Goal: Information Seeking & Learning: Check status

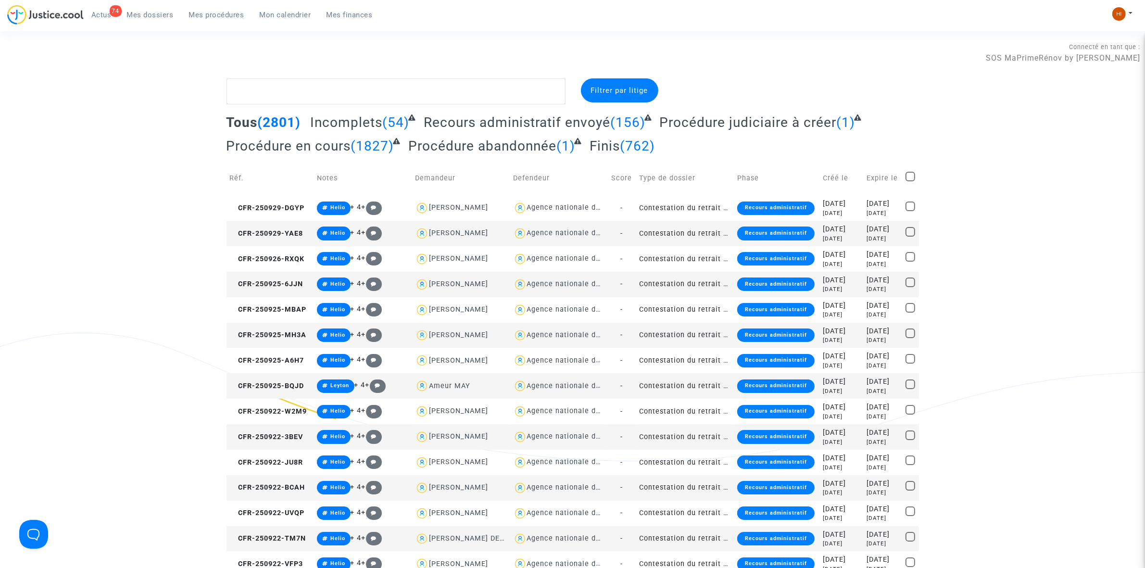
click at [409, 83] on textarea at bounding box center [395, 91] width 339 height 26
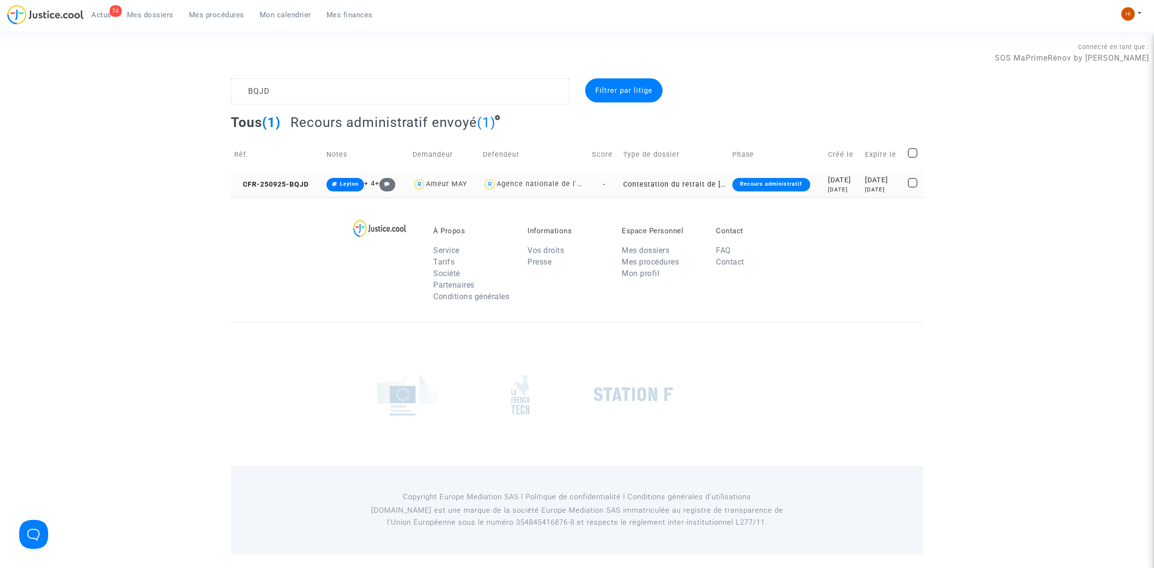
type textarea "BQJD"
click at [297, 179] on td "CFR-250925-BQJD" at bounding box center [277, 184] width 92 height 25
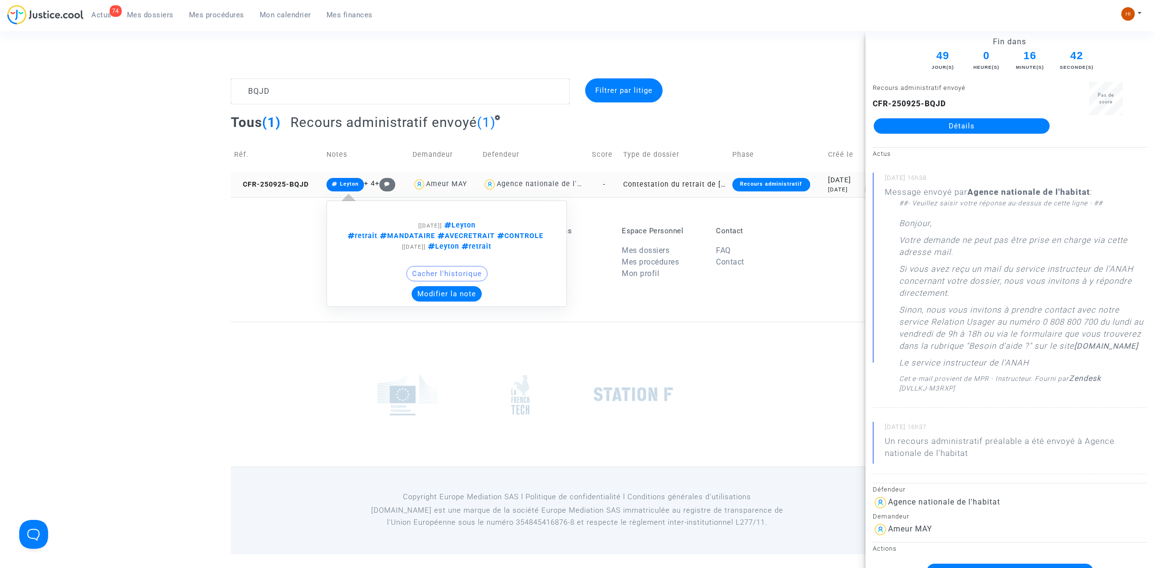
click at [349, 179] on span "Leyton" at bounding box center [345, 184] width 38 height 13
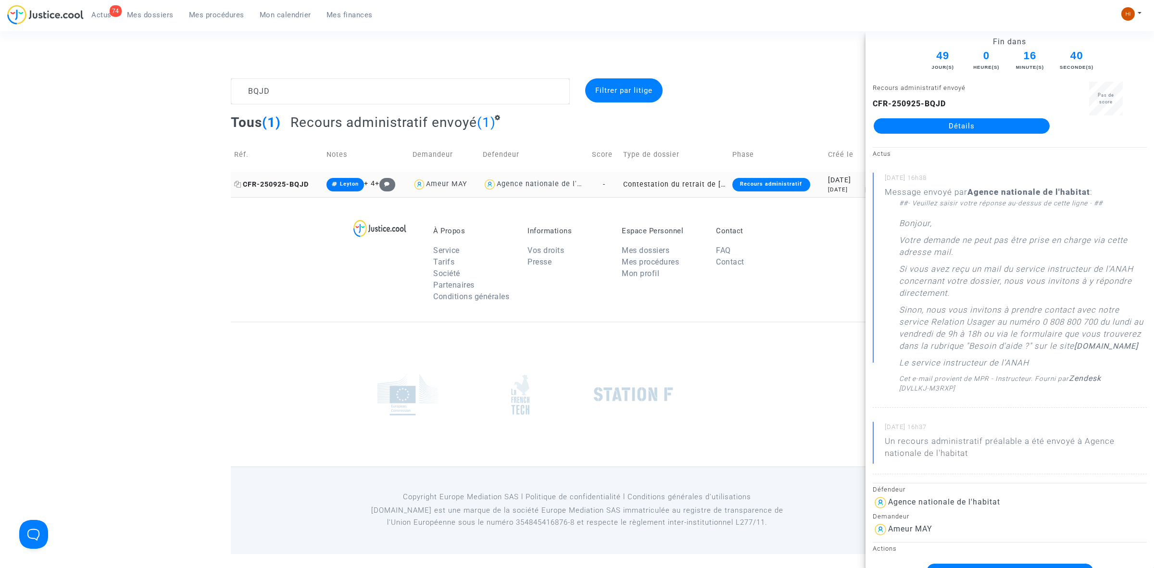
click at [289, 184] on span "CFR-250925-BQJD" at bounding box center [271, 184] width 75 height 8
click at [948, 124] on link "Détails" at bounding box center [962, 125] width 176 height 15
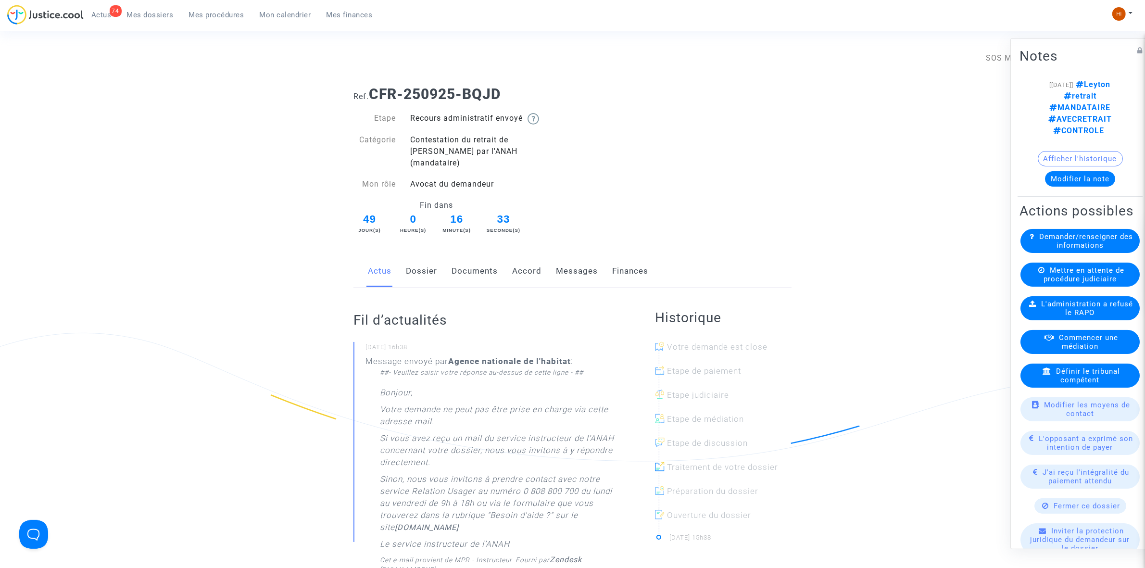
click at [1087, 115] on note-viewer "[[DATE]] [PERSON_NAME] retrait MANDATAIRE AVECRETRAIT CONTROLE Afficher l'histo…" at bounding box center [1079, 132] width 121 height 108
click at [1085, 150] on button "Afficher l'historique" at bounding box center [1080, 157] width 85 height 15
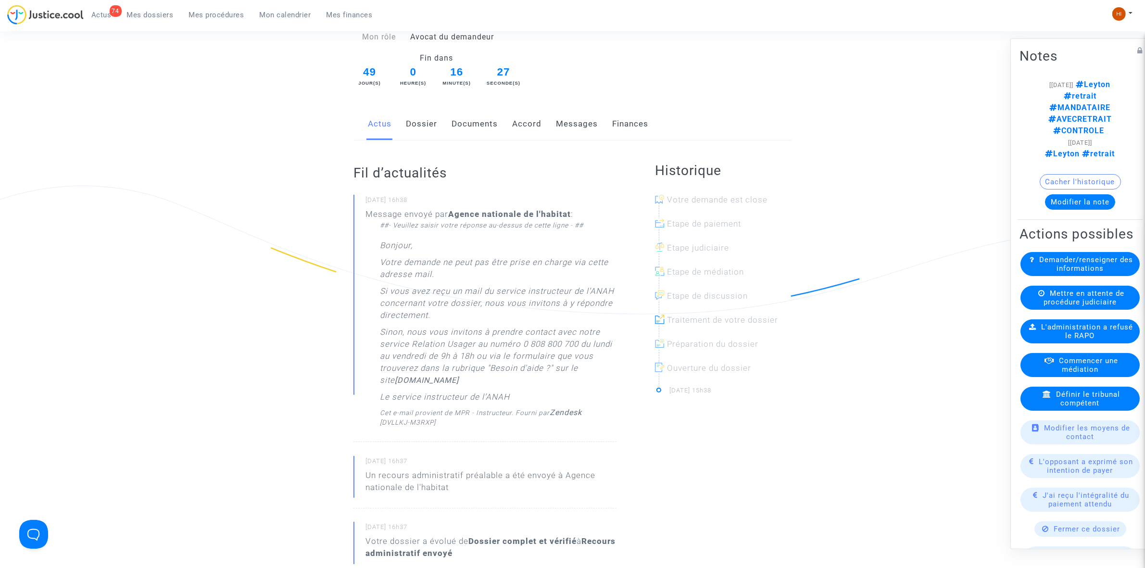
scroll to position [120, 0]
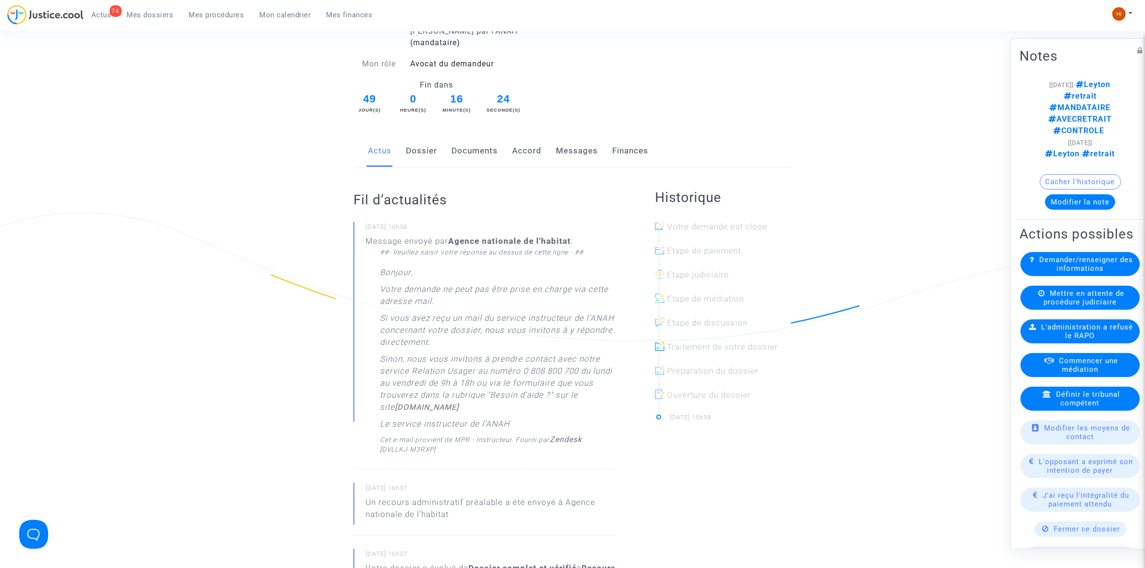
click at [476, 140] on link "Documents" at bounding box center [474, 151] width 46 height 32
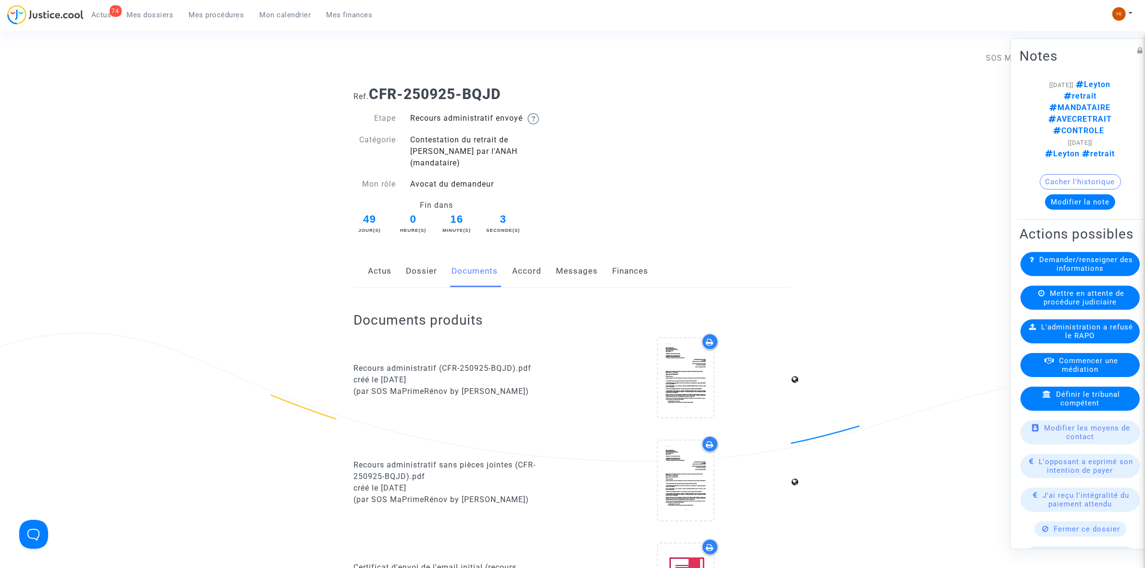
click at [416, 262] on link "Dossier" at bounding box center [421, 271] width 31 height 32
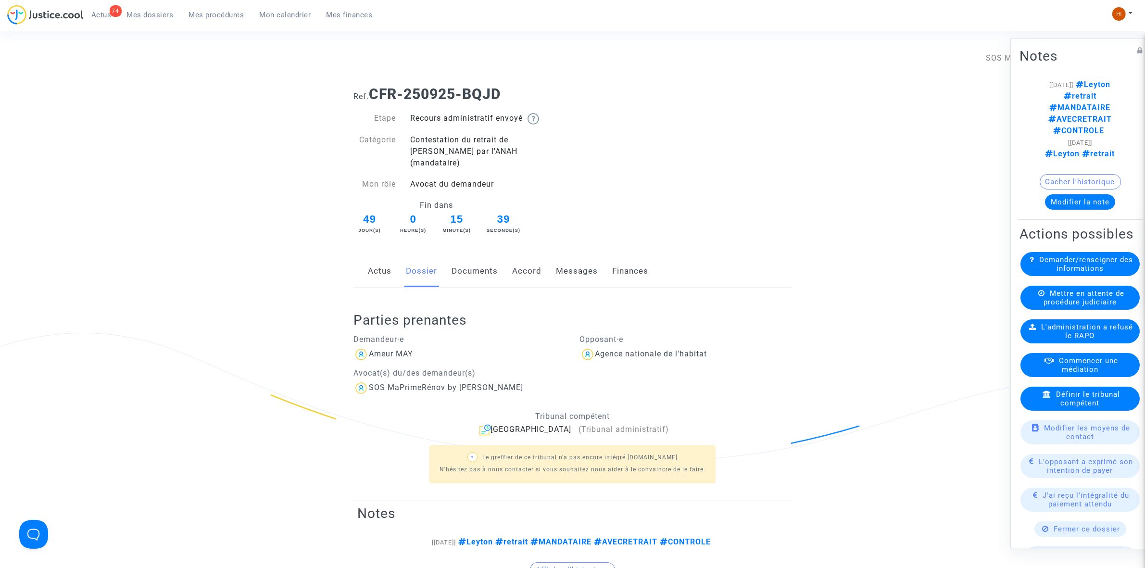
click at [476, 266] on link "Documents" at bounding box center [474, 271] width 46 height 32
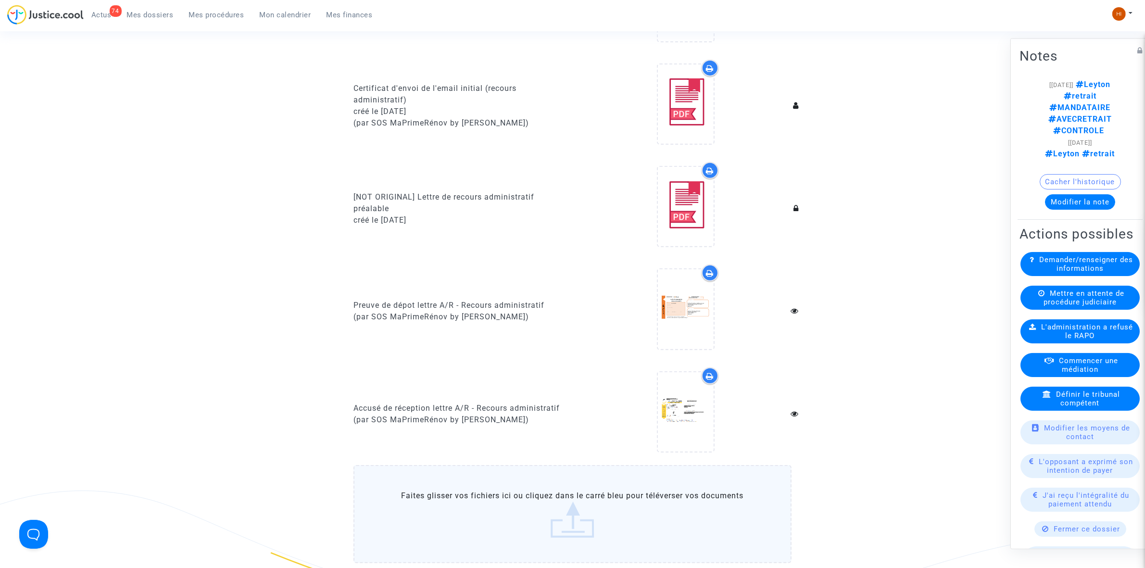
scroll to position [481, 0]
click at [698, 398] on icon at bounding box center [685, 410] width 31 height 31
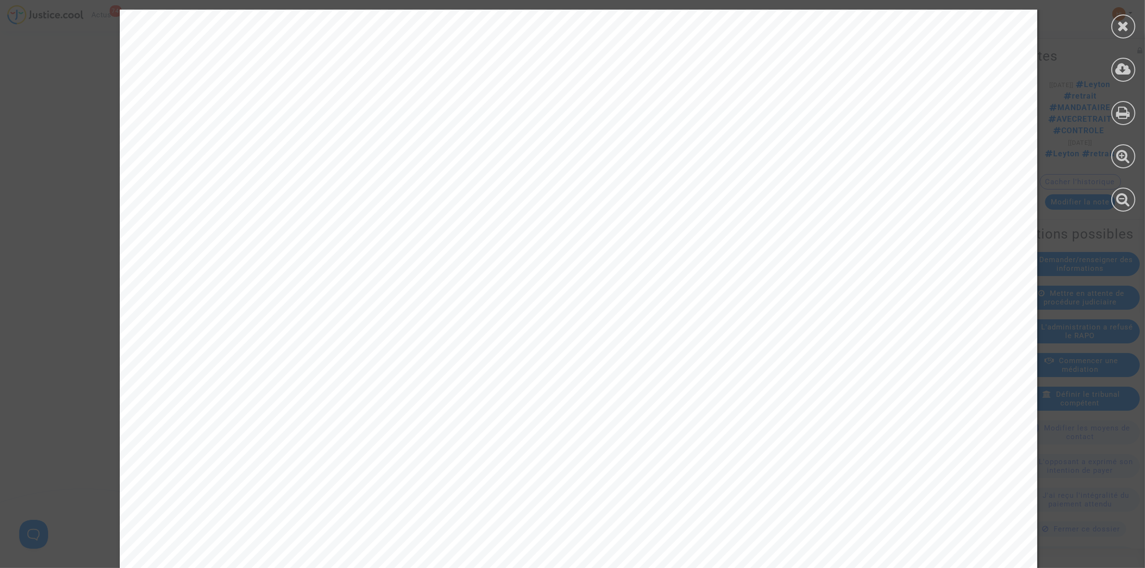
scroll to position [0, 0]
click at [1116, 17] on div at bounding box center [1123, 26] width 24 height 24
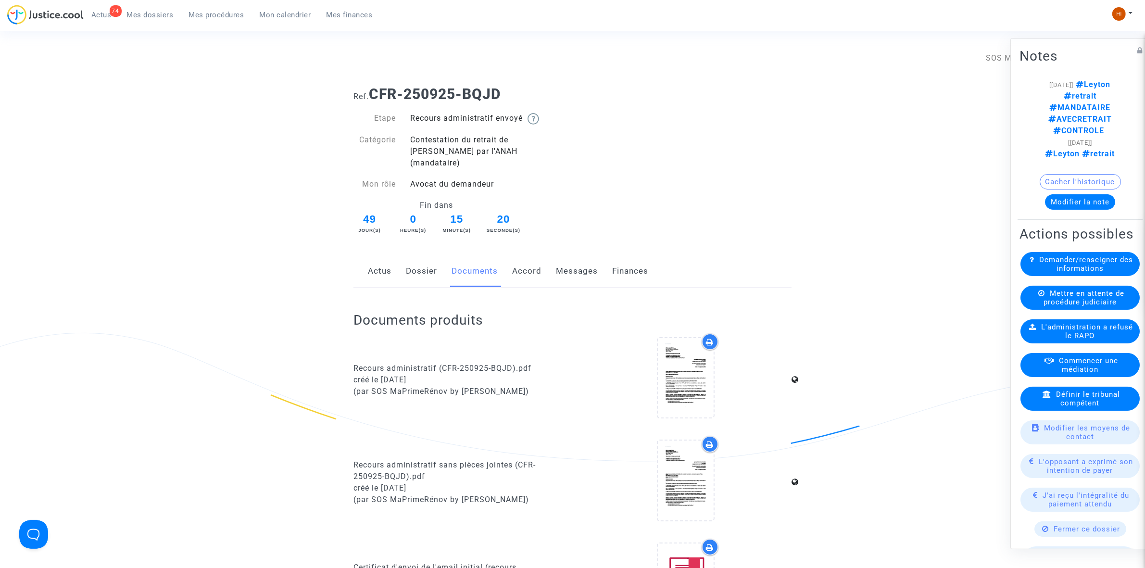
click at [424, 263] on link "Dossier" at bounding box center [421, 271] width 31 height 32
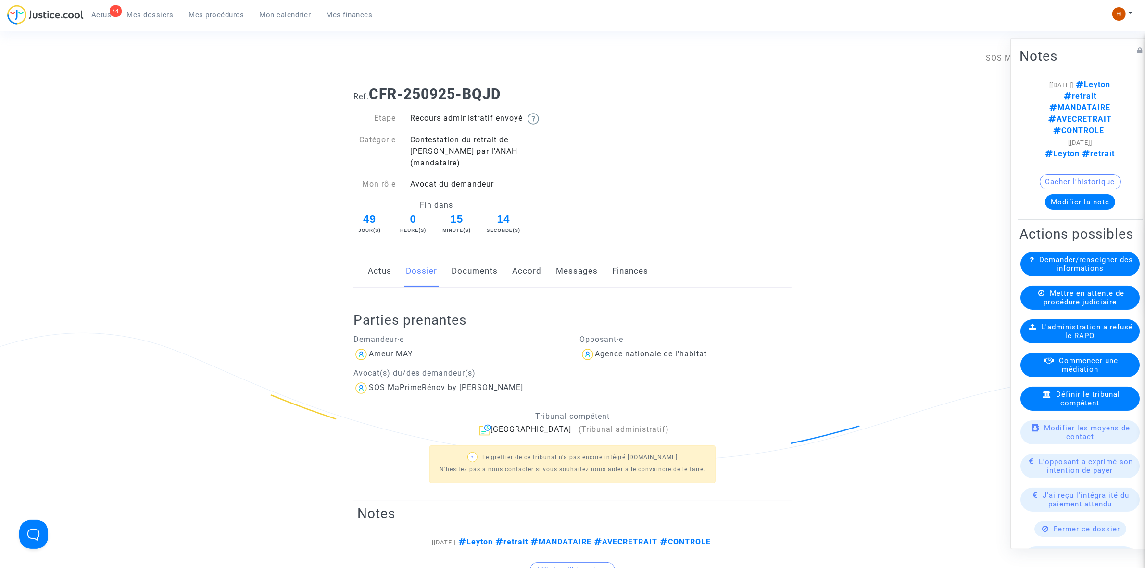
drag, startPoint x: 364, startPoint y: 263, endPoint x: 373, endPoint y: 265, distance: 9.6
click at [369, 265] on div "Actus Dossier Documents Accord Messages Finances" at bounding box center [572, 271] width 438 height 32
click at [379, 262] on link "Actus" at bounding box center [380, 271] width 24 height 32
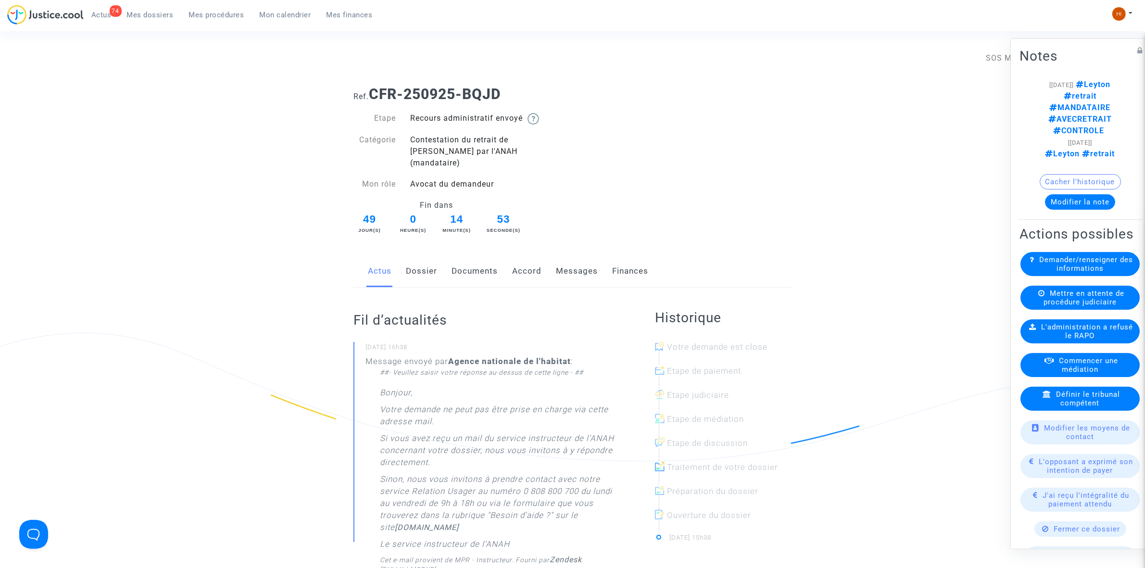
click at [413, 256] on link "Dossier" at bounding box center [421, 271] width 31 height 32
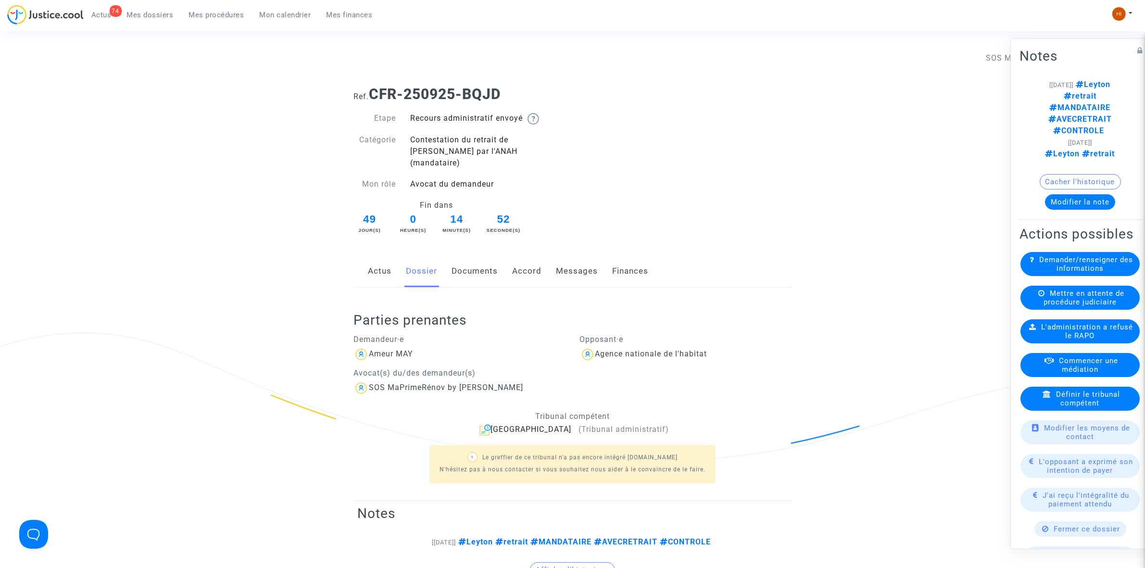
click at [484, 260] on link "Documents" at bounding box center [474, 271] width 46 height 32
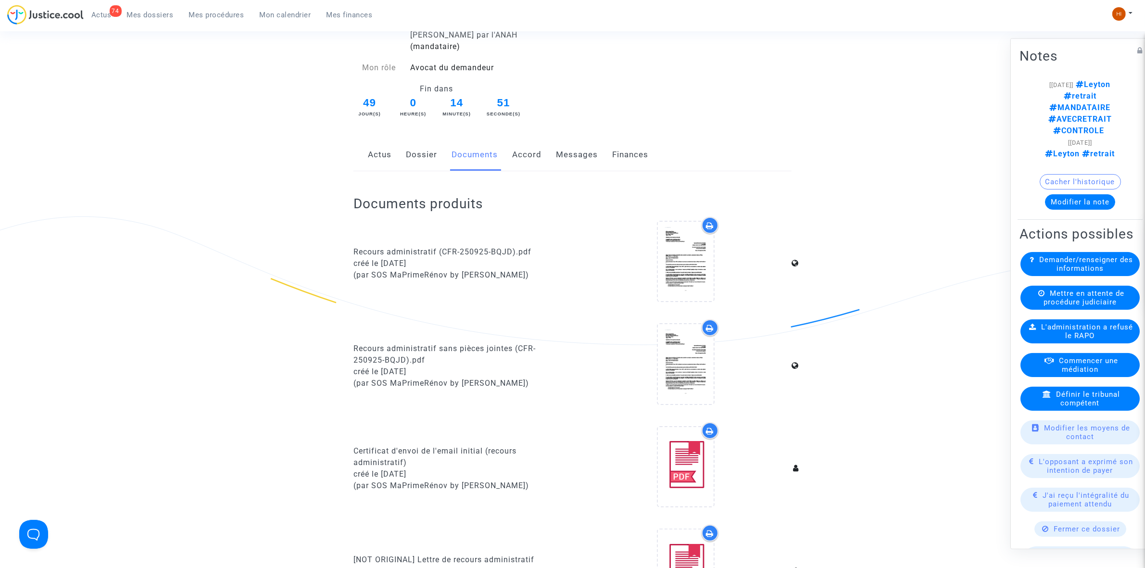
scroll to position [180, 0]
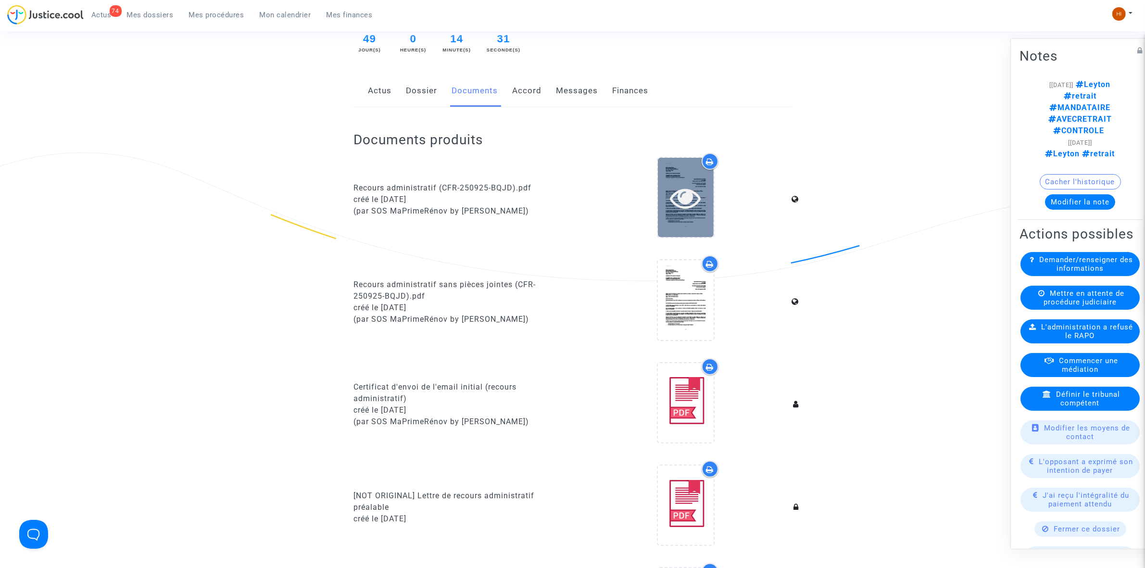
click at [682, 185] on icon at bounding box center [685, 197] width 31 height 31
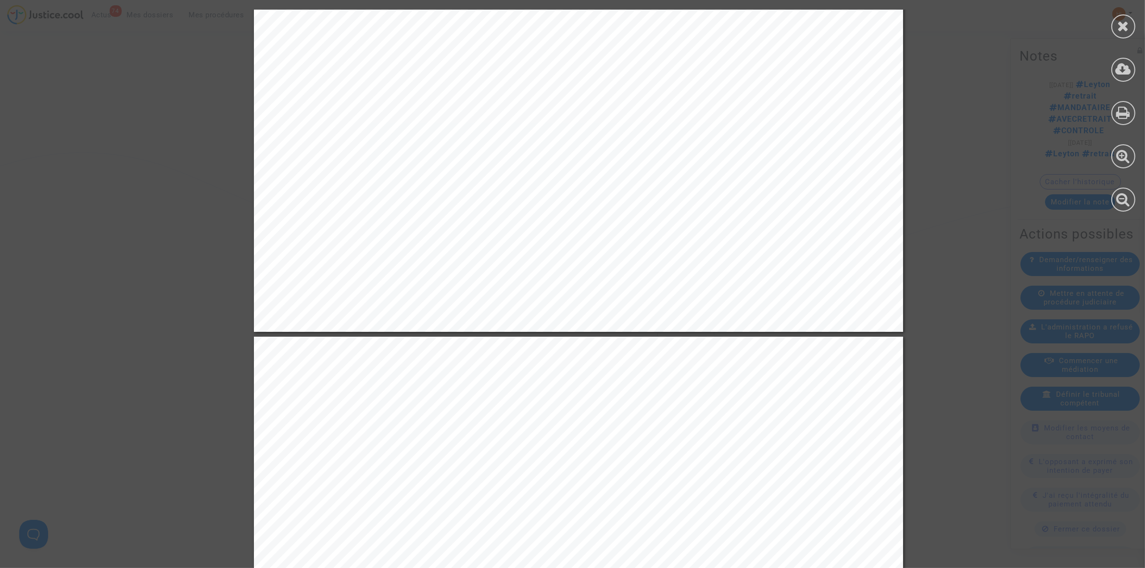
scroll to position [1683, 0]
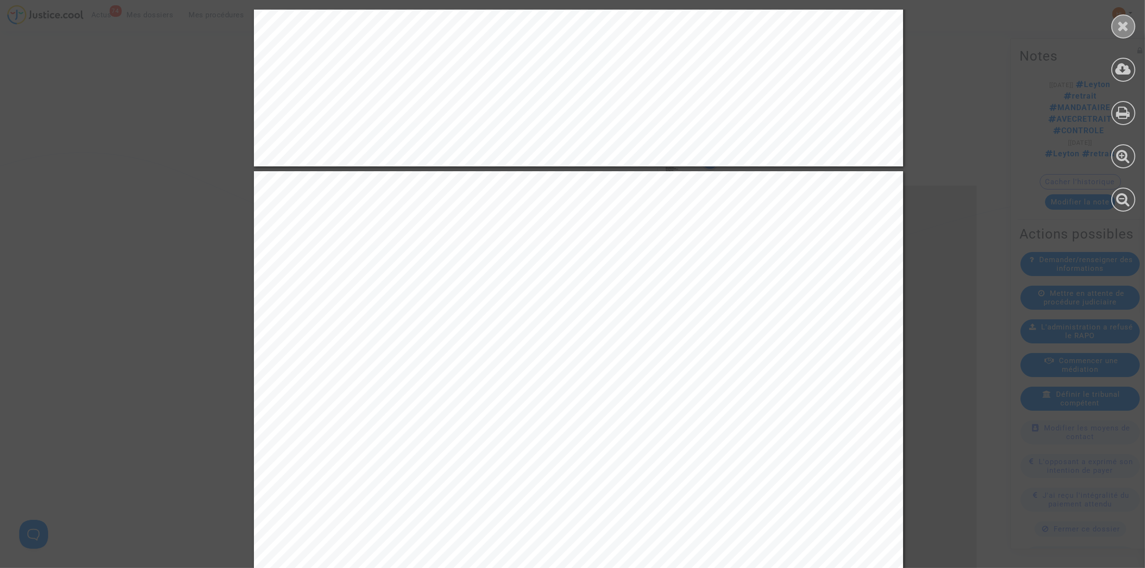
click at [1128, 28] on icon at bounding box center [1123, 26] width 12 height 14
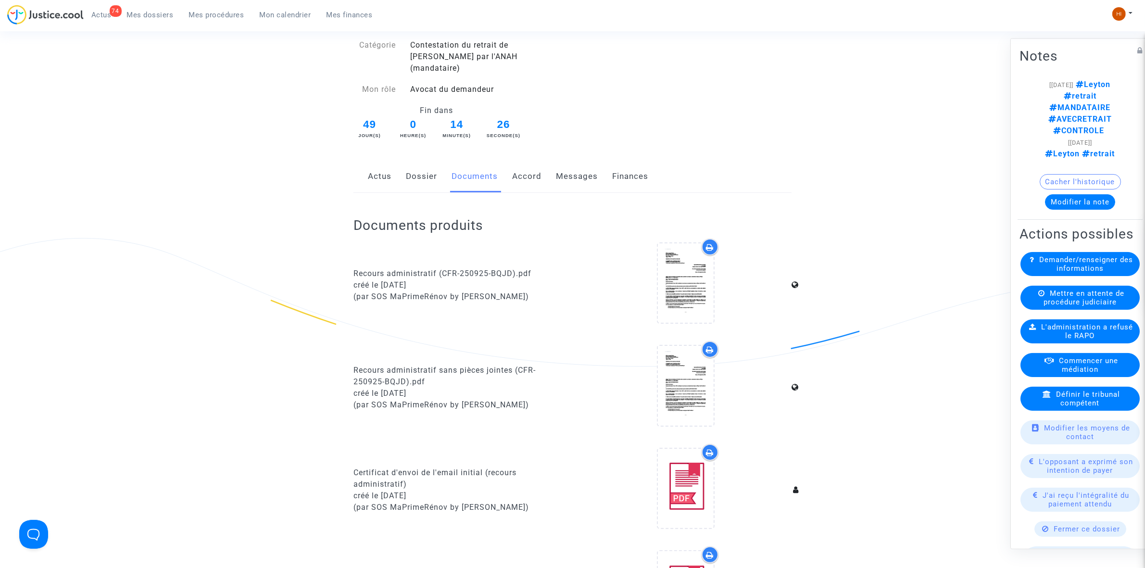
scroll to position [0, 0]
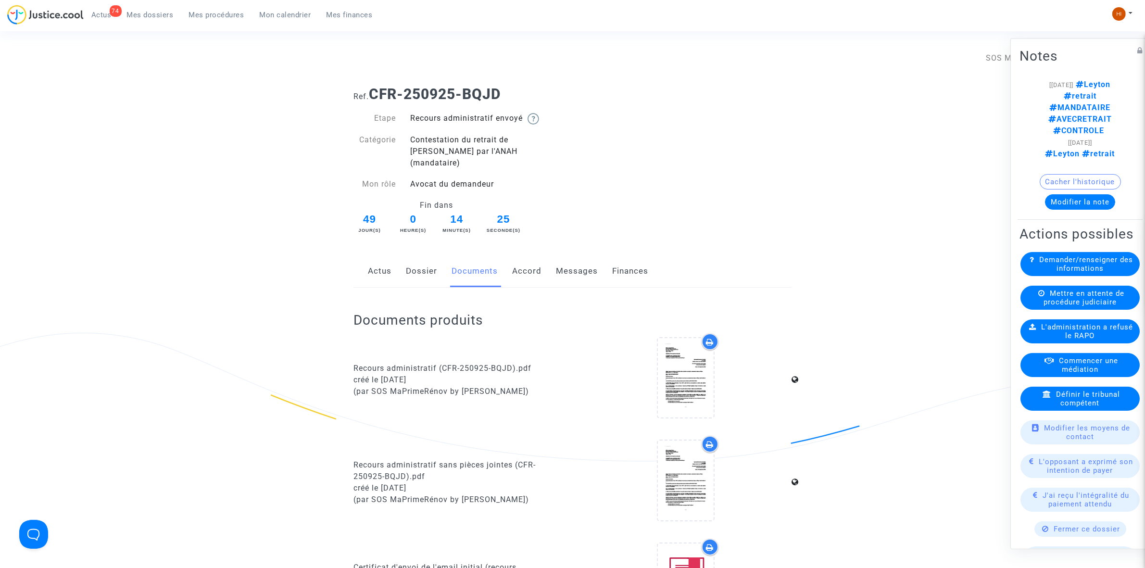
click at [514, 258] on link "Accord" at bounding box center [526, 271] width 29 height 32
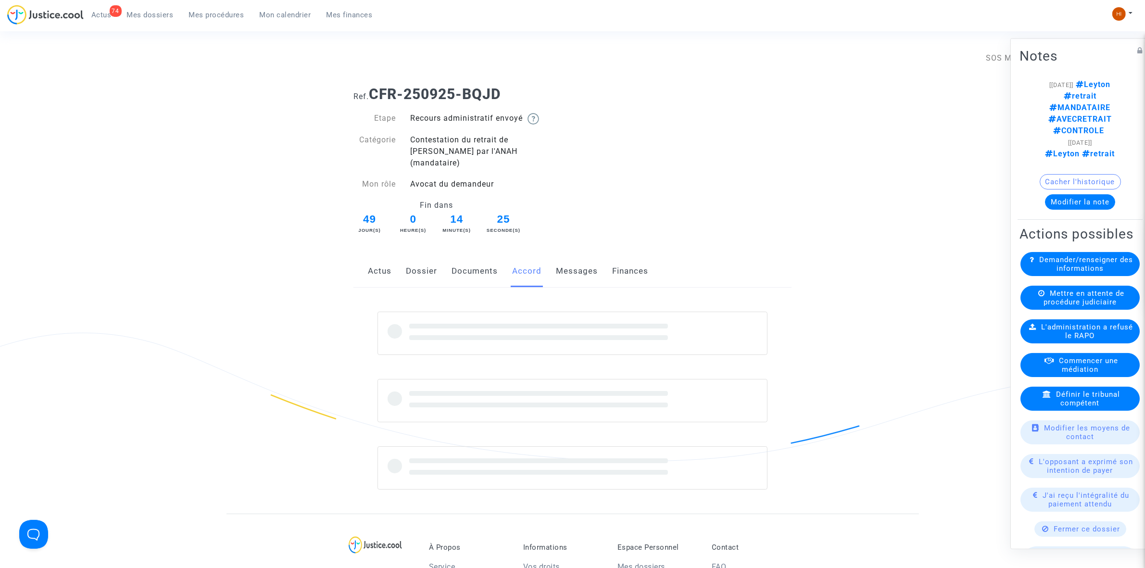
click at [481, 259] on link "Documents" at bounding box center [474, 271] width 46 height 32
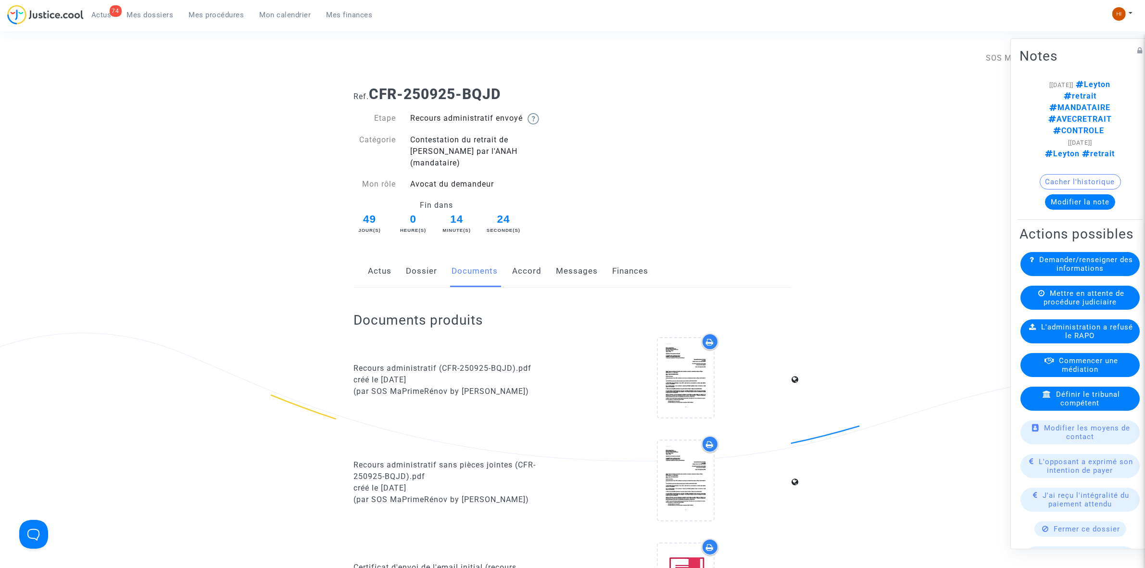
click at [413, 265] on link "Dossier" at bounding box center [421, 271] width 31 height 32
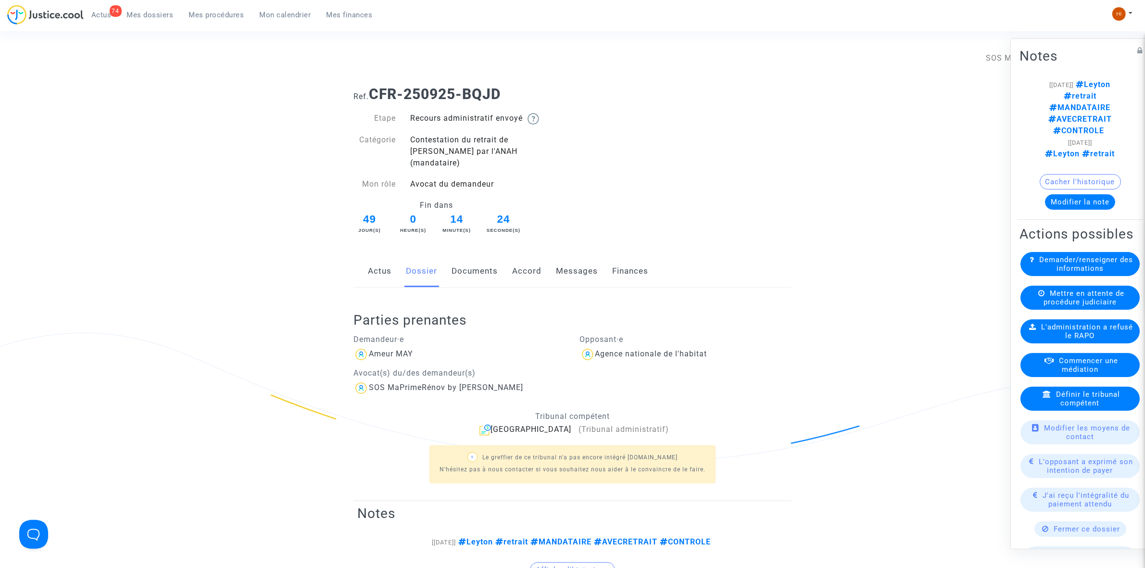
click at [381, 258] on link "Actus" at bounding box center [380, 271] width 24 height 32
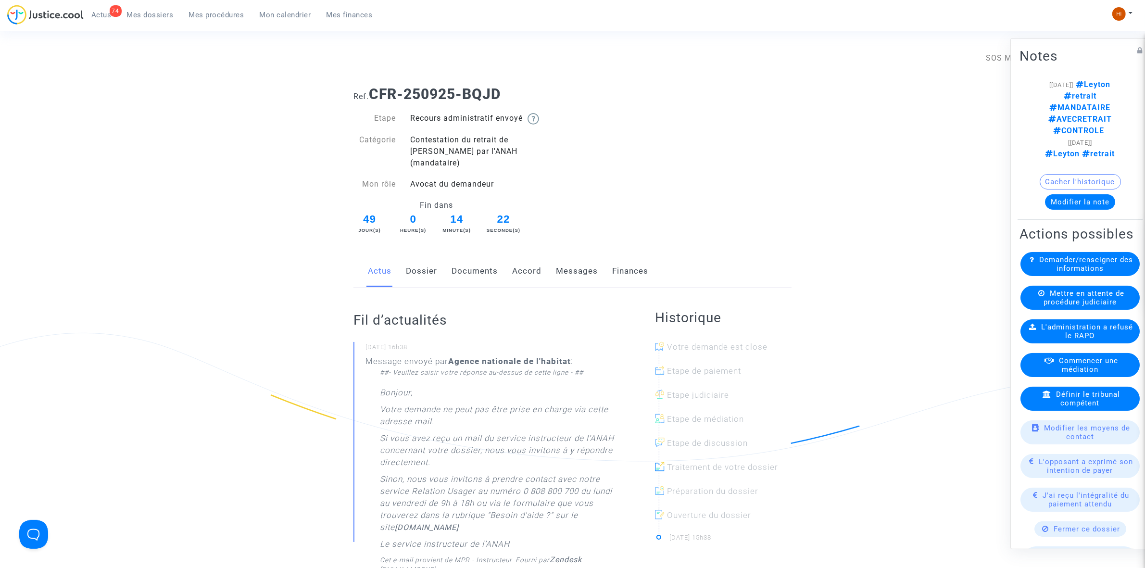
click at [426, 255] on link "Dossier" at bounding box center [421, 271] width 31 height 32
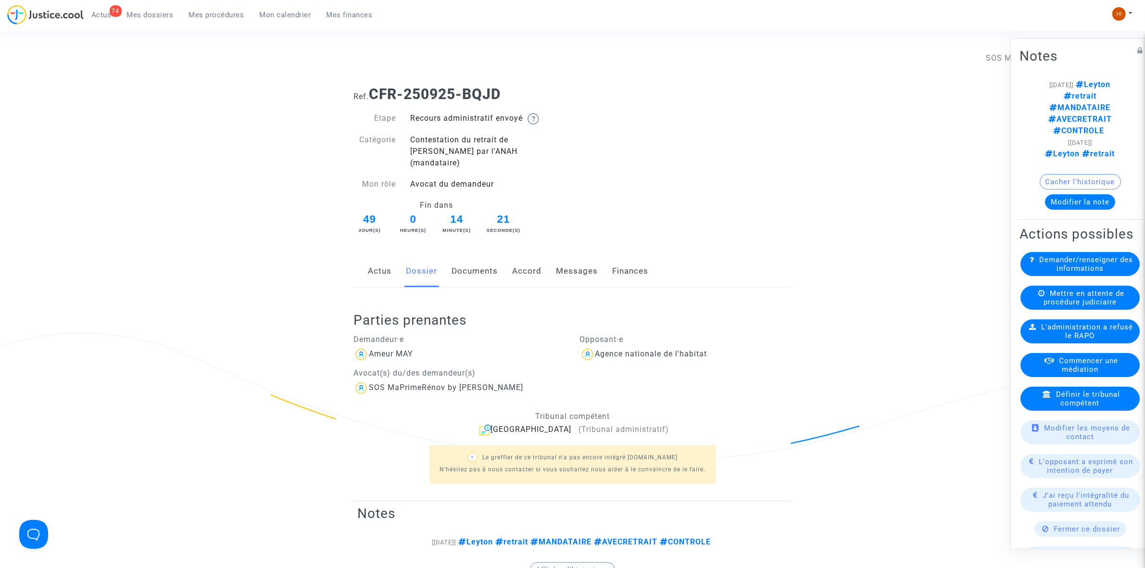
click at [383, 260] on link "Actus" at bounding box center [380, 271] width 24 height 32
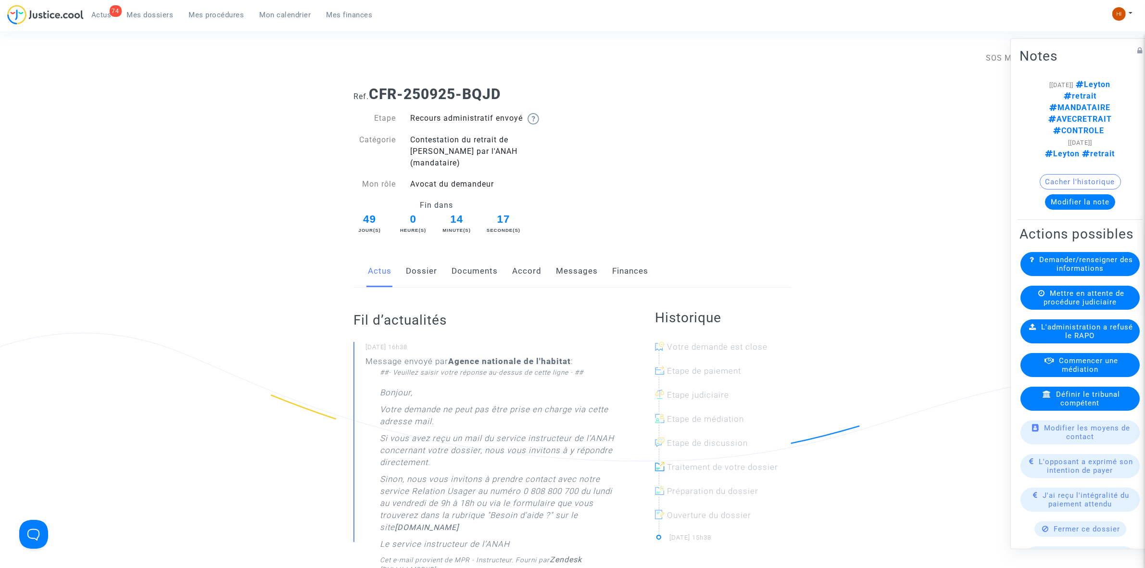
click at [592, 261] on link "Messages" at bounding box center [577, 271] width 42 height 32
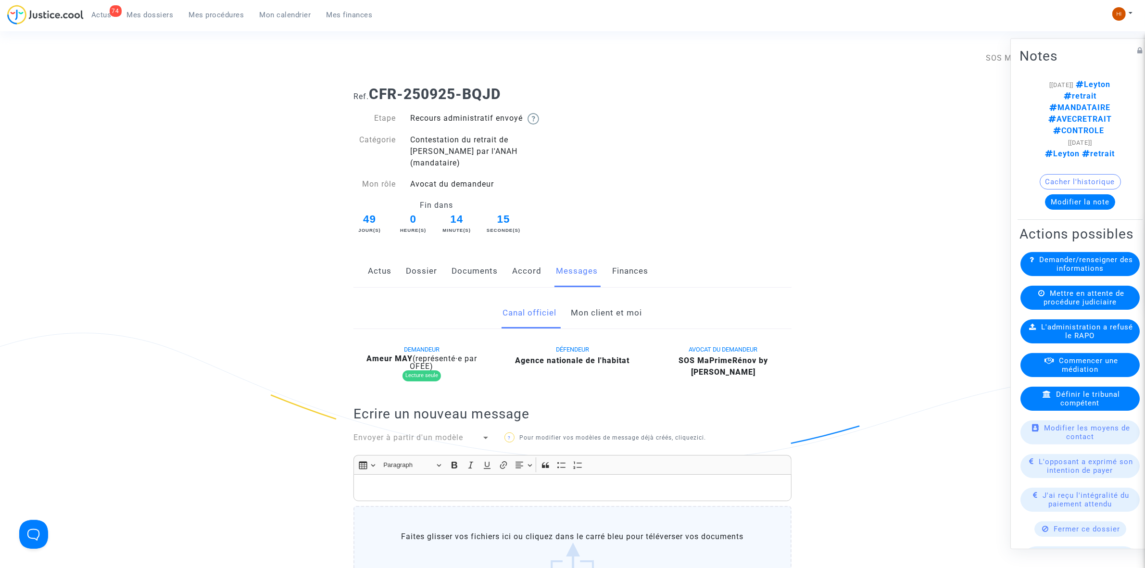
click at [611, 297] on link "Mon client et moi" at bounding box center [606, 313] width 71 height 32
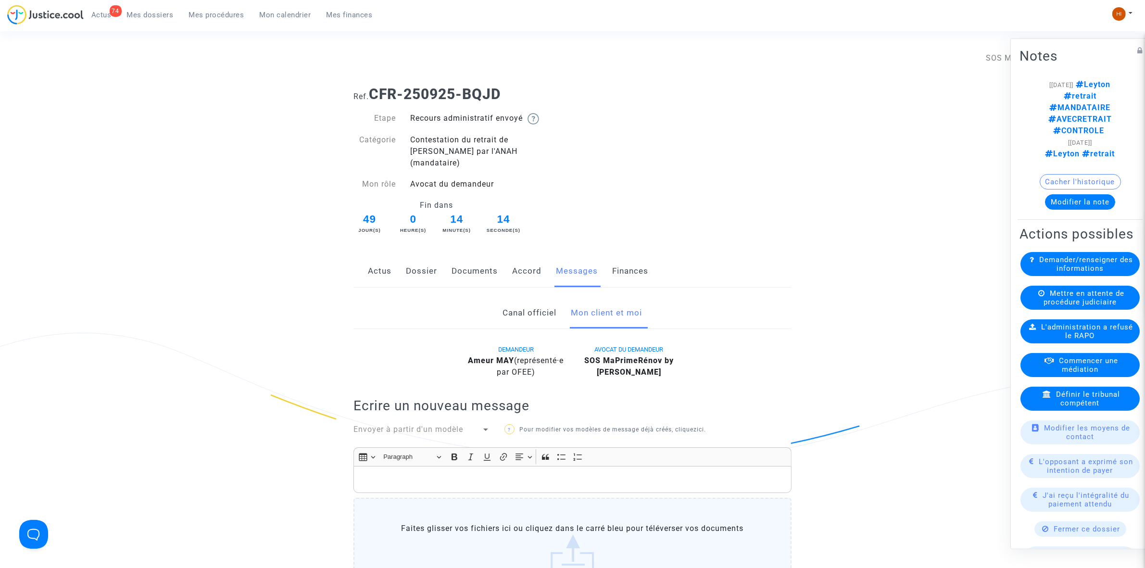
click at [501, 257] on div "Actus Dossier Documents Accord Messages Finances" at bounding box center [572, 271] width 438 height 32
click at [474, 257] on link "Documents" at bounding box center [474, 271] width 46 height 32
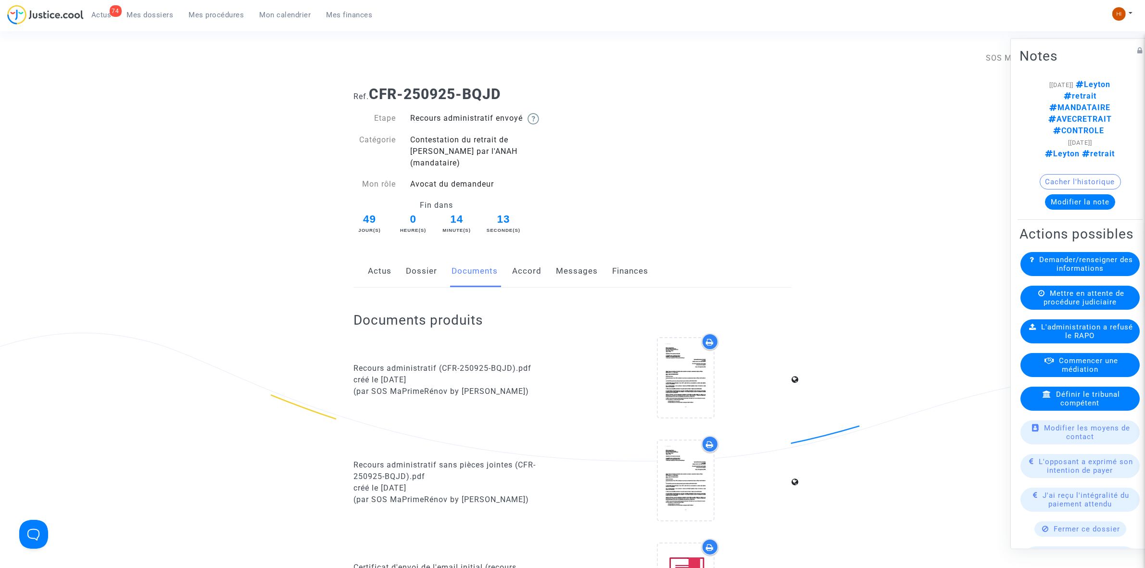
click at [404, 255] on div "Actus Dossier Documents Accord Messages Finances" at bounding box center [572, 271] width 438 height 32
click at [378, 256] on link "Actus" at bounding box center [380, 271] width 24 height 32
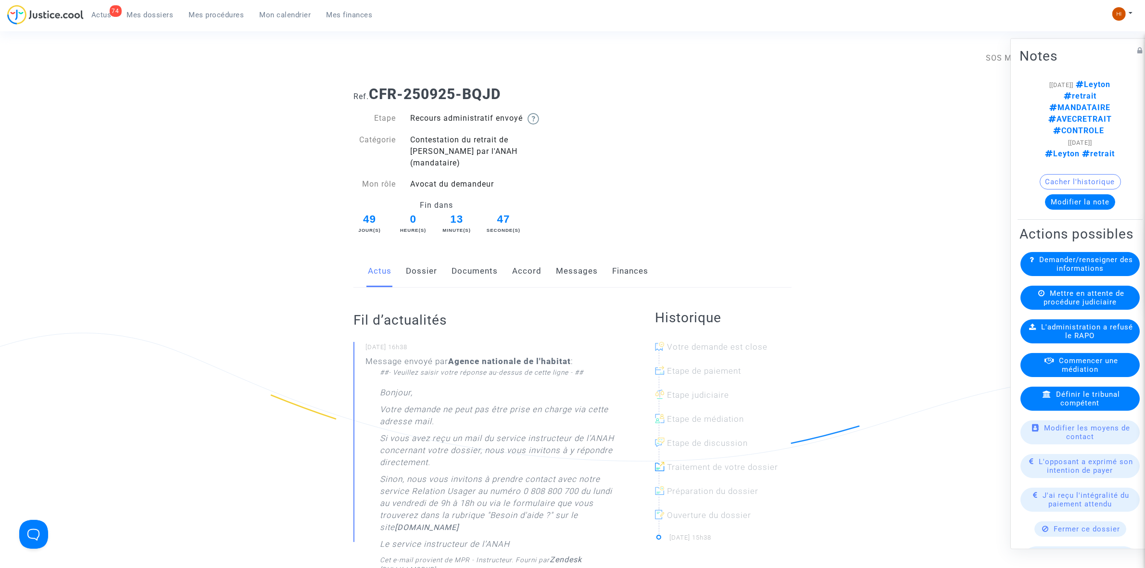
click at [473, 263] on link "Documents" at bounding box center [474, 271] width 46 height 32
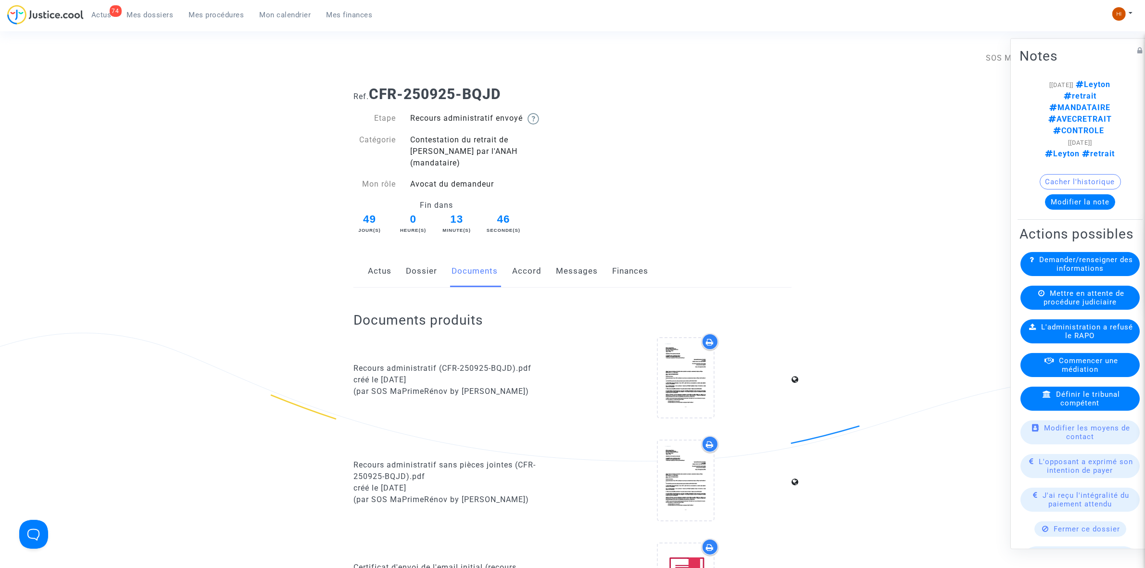
click at [583, 260] on link "Messages" at bounding box center [577, 271] width 42 height 32
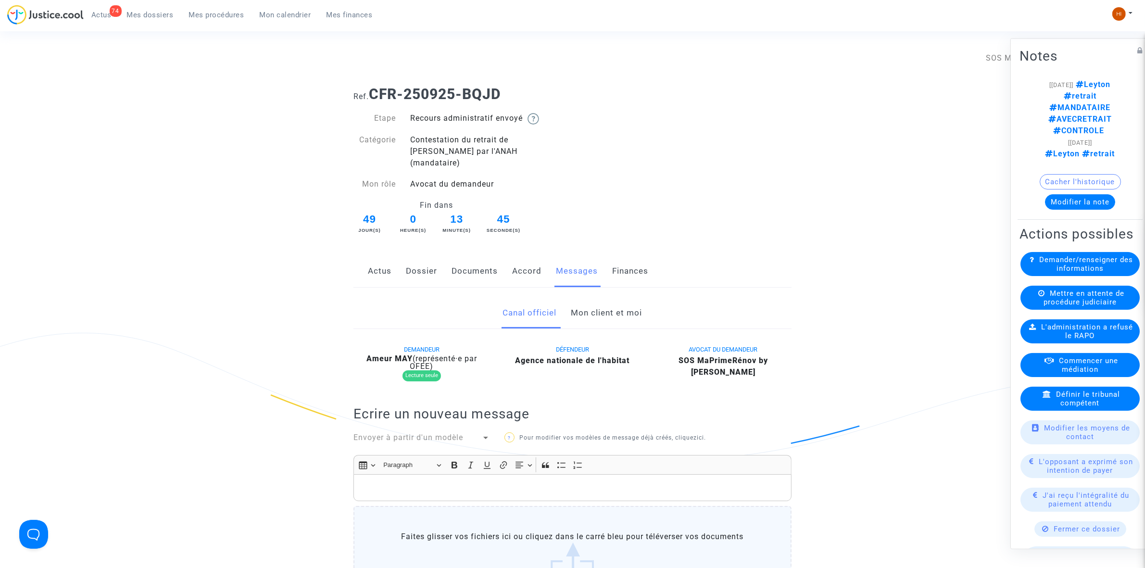
click at [584, 304] on link "Mon client et moi" at bounding box center [606, 313] width 71 height 32
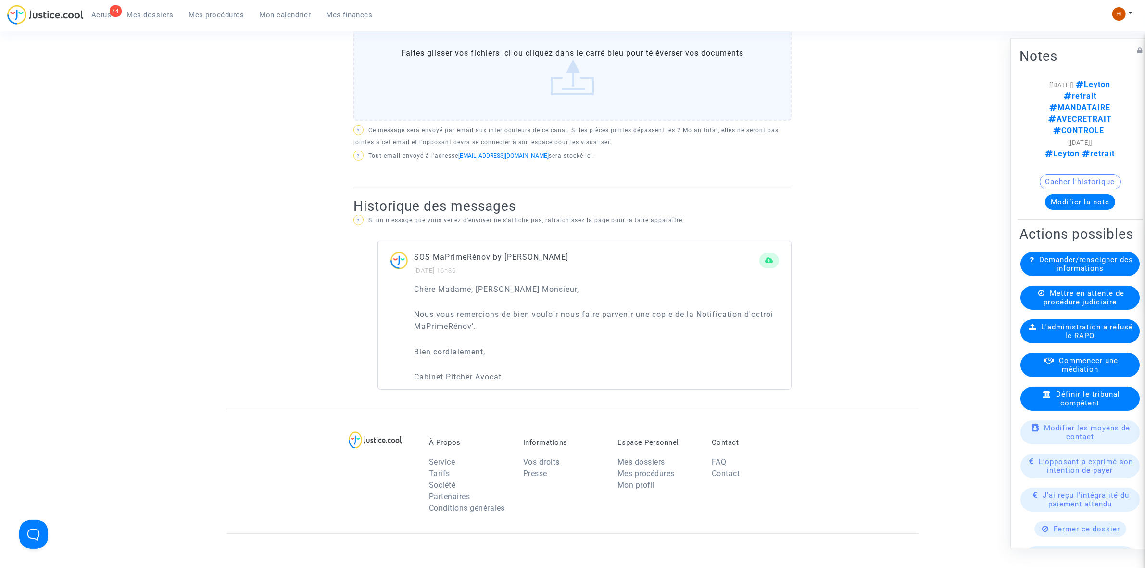
scroll to position [361, 0]
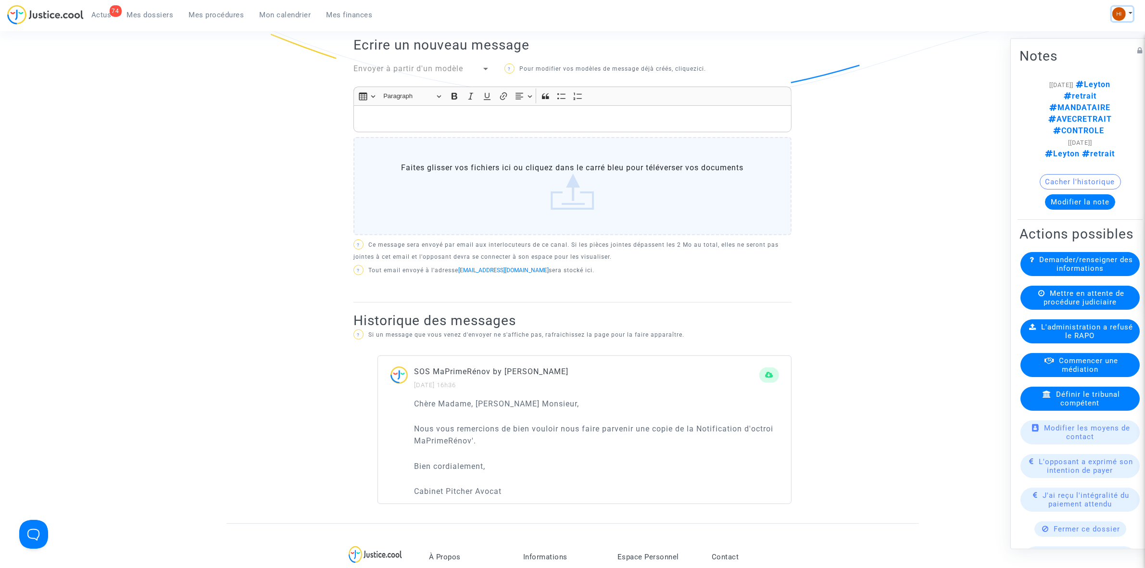
click at [1124, 20] on button at bounding box center [1122, 14] width 21 height 14
click at [1103, 49] on link "Changer de compte" at bounding box center [1083, 49] width 97 height 15
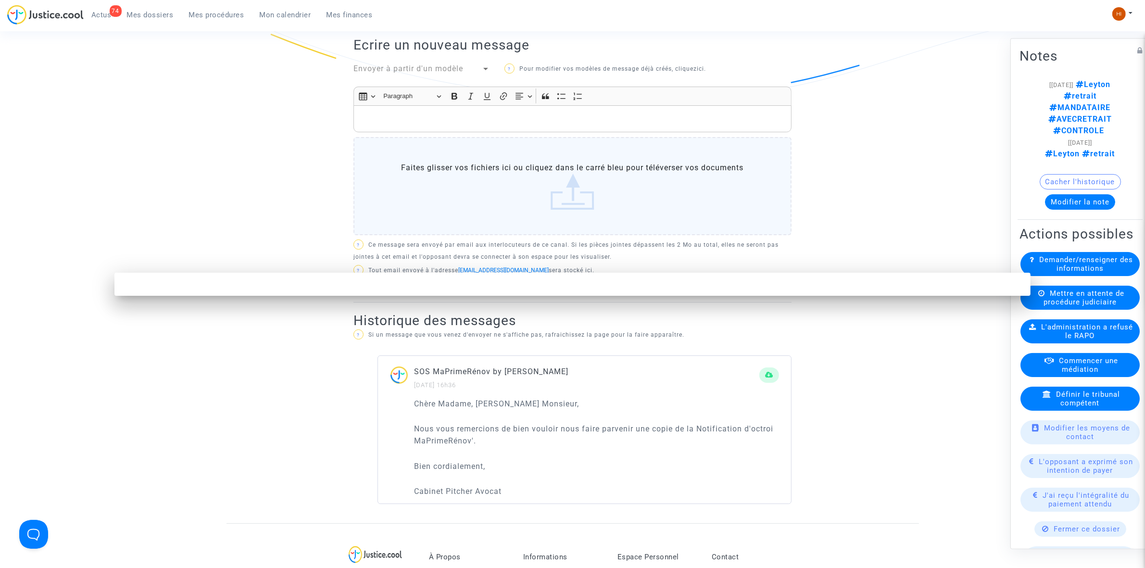
scroll to position [0, 0]
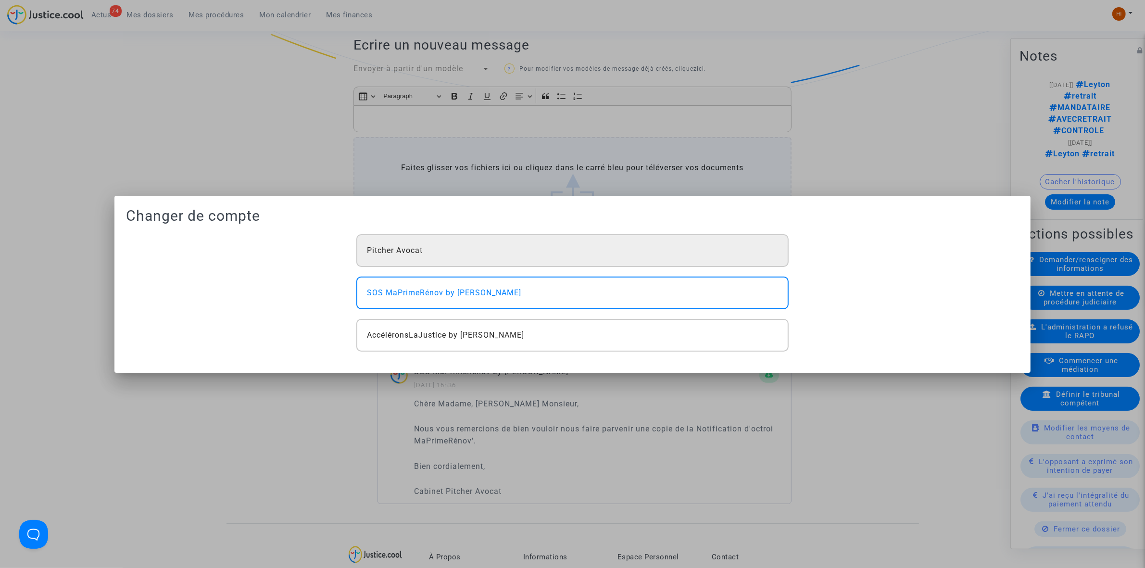
click at [439, 256] on div "Pitcher Avocat" at bounding box center [572, 250] width 432 height 33
